Goal: Find specific page/section: Find specific page/section

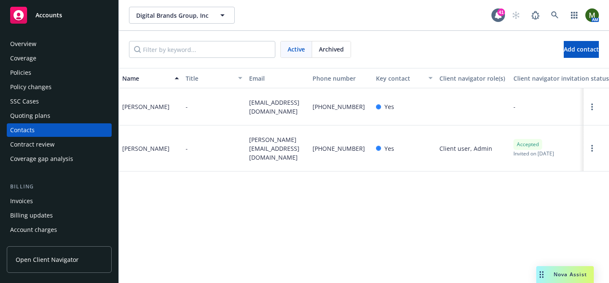
click at [80, 74] on div "Policies" at bounding box center [59, 73] width 98 height 14
